Goal: Information Seeking & Learning: Find specific fact

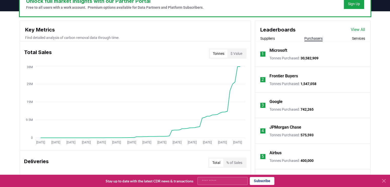
scroll to position [179, 0]
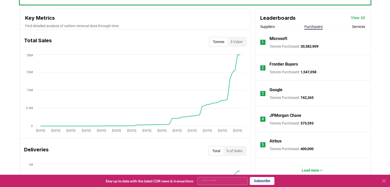
click at [310, 48] on span "30,582,909" at bounding box center [309, 46] width 18 height 4
drag, startPoint x: 318, startPoint y: 47, endPoint x: 270, endPoint y: 50, distance: 48.2
click at [270, 50] on li "1 Microsoft Tonnes Purchased : 30,582,909" at bounding box center [312, 42] width 115 height 26
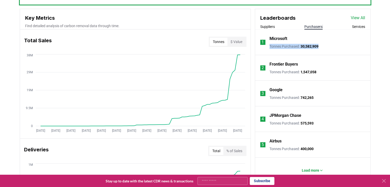
copy p "Tonnes Purchased : 30,582,909"
click at [288, 74] on li "2 Frontier Buyers Tonnes Purchased : 1,547,058" at bounding box center [312, 68] width 115 height 26
click at [289, 73] on p "Tonnes Purchased : 1,547,058" at bounding box center [292, 71] width 47 height 5
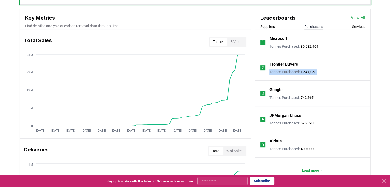
copy p "Tonnes Purchased : 1,547,058"
click at [305, 170] on p "Load more" at bounding box center [310, 170] width 17 height 5
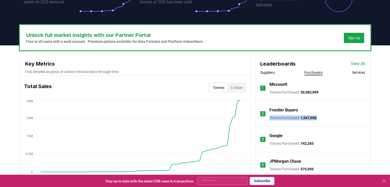
scroll to position [102, 0]
